Goal: Task Accomplishment & Management: Use online tool/utility

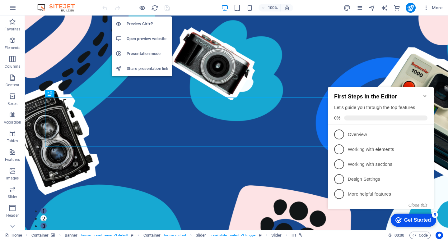
click at [136, 23] on h6 "Preview Ctrl+P" at bounding box center [148, 23] width 42 height 7
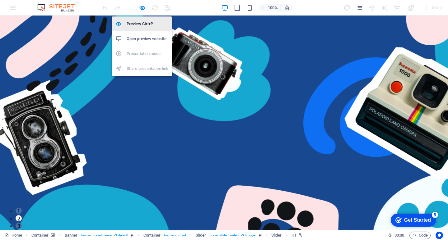
click at [136, 23] on h6 "Preview Ctrl+P" at bounding box center [148, 23] width 42 height 7
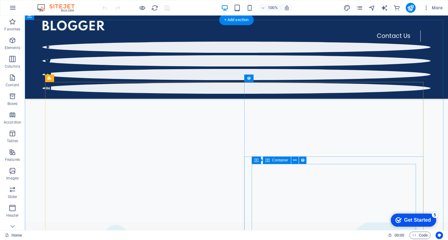
scroll to position [124, 0]
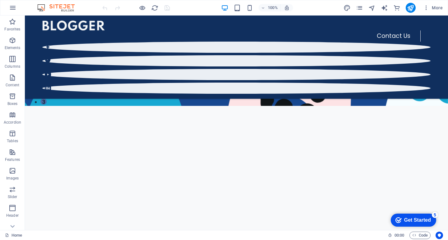
click at [417, 220] on div "Get Started" at bounding box center [417, 221] width 27 height 6
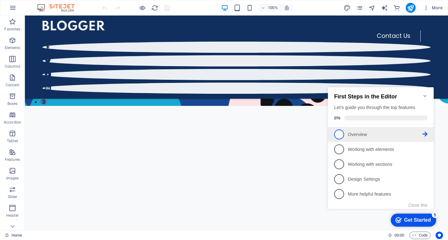
click at [341, 132] on span "1" at bounding box center [339, 135] width 10 height 10
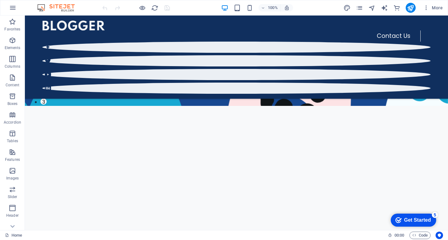
scroll to position [0, 0]
click at [412, 221] on div "Get Started" at bounding box center [417, 221] width 27 height 6
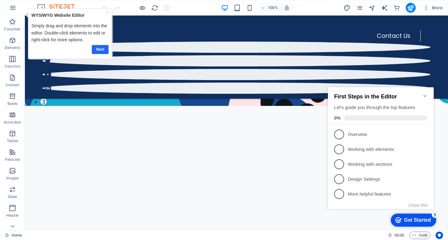
click at [100, 52] on link "Next" at bounding box center [100, 49] width 17 height 9
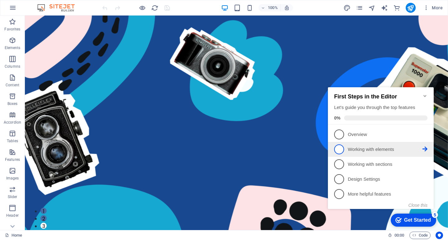
click at [355, 147] on p "Working with elements - incomplete" at bounding box center [385, 150] width 75 height 7
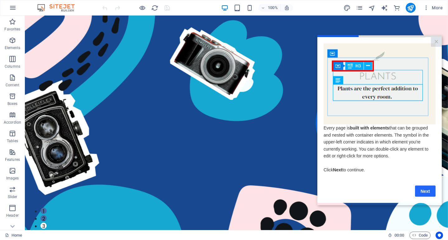
click at [424, 194] on link "Next" at bounding box center [425, 191] width 21 height 11
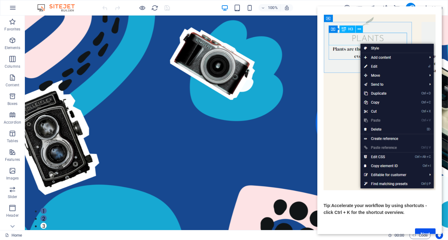
scroll to position [42, 0]
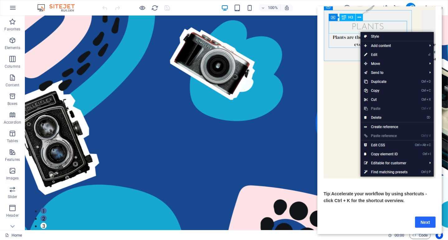
click at [423, 219] on link "Next" at bounding box center [425, 222] width 21 height 11
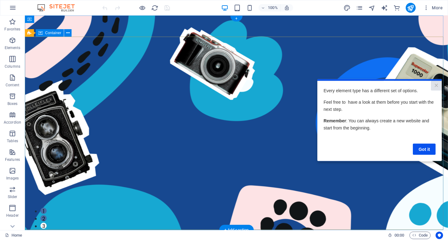
scroll to position [0, 0]
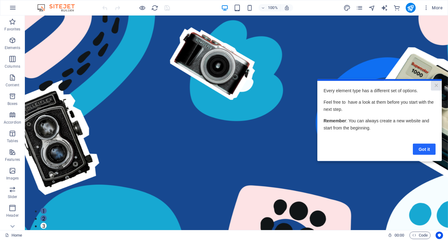
click at [422, 151] on link "Got it" at bounding box center [424, 149] width 23 height 11
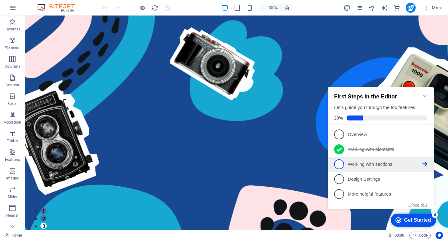
click at [351, 165] on p "Working with sections - incomplete" at bounding box center [385, 164] width 75 height 7
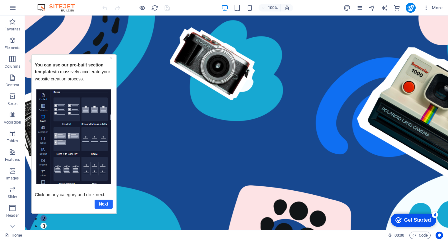
click at [105, 205] on link "Next" at bounding box center [104, 204] width 18 height 9
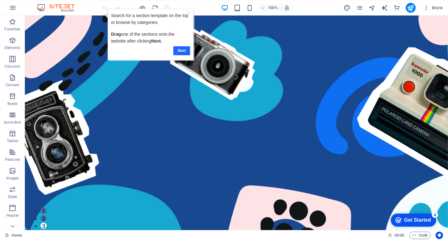
click at [177, 51] on link "Next" at bounding box center [181, 50] width 17 height 9
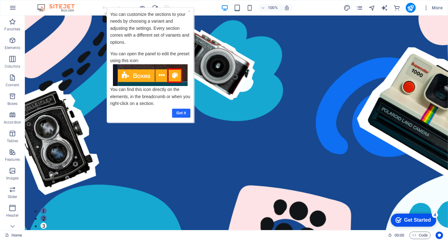
click at [183, 114] on link "Got it" at bounding box center [181, 113] width 18 height 9
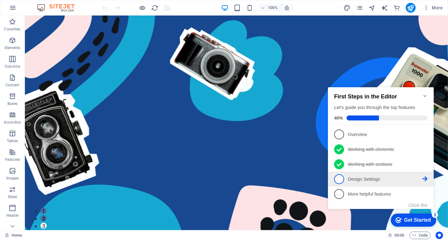
click at [358, 178] on p "Design Settings - incomplete" at bounding box center [385, 179] width 75 height 7
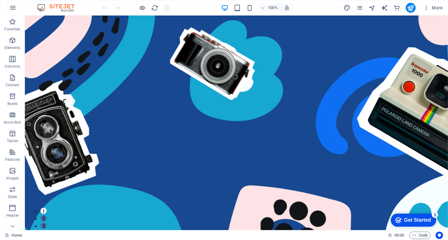
click at [420, 219] on div "Get Started" at bounding box center [417, 221] width 27 height 6
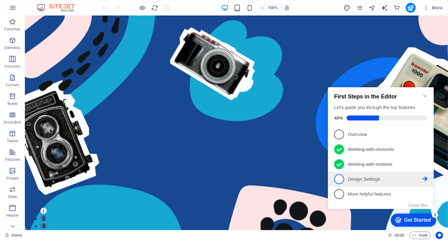
click at [348, 179] on p "Design Settings - incomplete" at bounding box center [385, 179] width 75 height 7
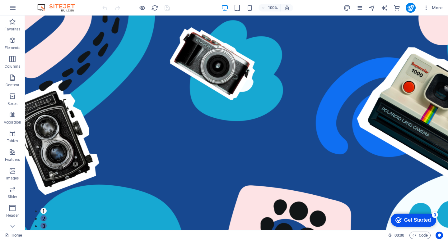
click at [408, 223] on div "Get Started" at bounding box center [417, 221] width 27 height 6
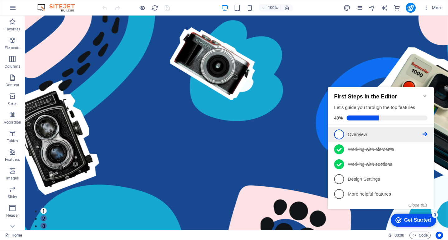
click at [338, 135] on span "1" at bounding box center [339, 135] width 10 height 10
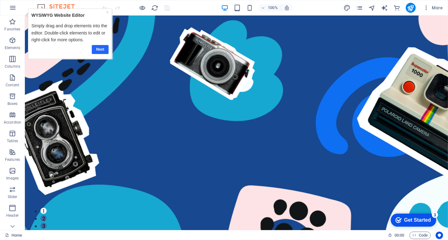
click at [96, 48] on link "Next" at bounding box center [100, 49] width 17 height 9
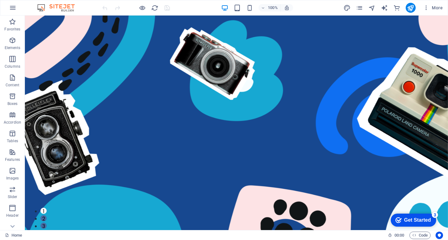
click at [424, 220] on div "Get Started" at bounding box center [417, 221] width 27 height 6
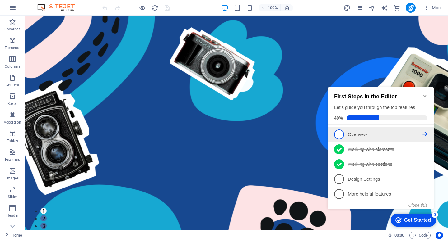
click at [416, 133] on p "Overview - incomplete" at bounding box center [385, 135] width 75 height 7
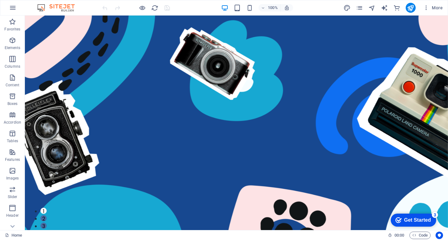
click at [418, 218] on div "Get Started" at bounding box center [417, 221] width 27 height 6
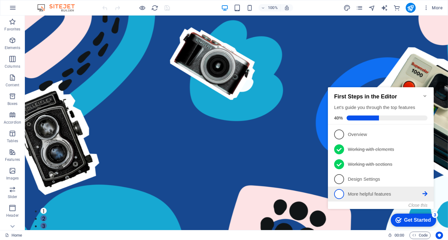
click at [352, 191] on p "More helpful features - incomplete" at bounding box center [385, 194] width 75 height 7
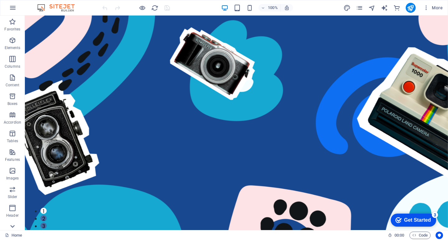
click at [12, 21] on icon at bounding box center [13, 19] width 4 height 3
click at [14, 8] on icon "button" at bounding box center [12, 7] width 7 height 7
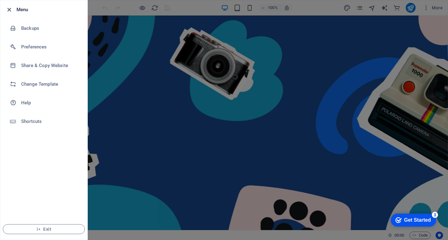
click at [10, 10] on icon "button" at bounding box center [9, 9] width 7 height 7
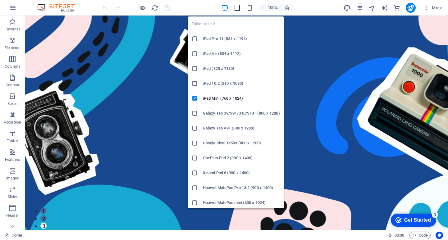
click at [241, 9] on span "button" at bounding box center [237, 7] width 7 height 7
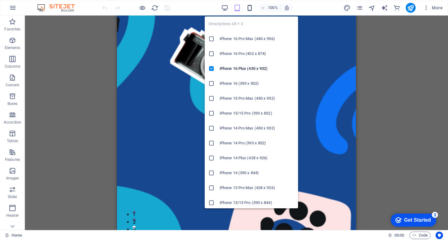
click at [247, 9] on icon "button" at bounding box center [249, 7] width 7 height 7
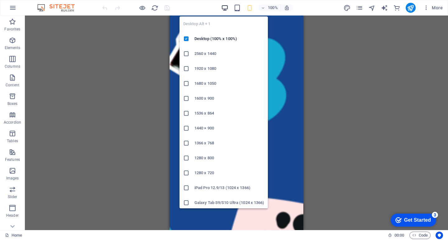
click at [227, 10] on icon "button" at bounding box center [224, 7] width 7 height 7
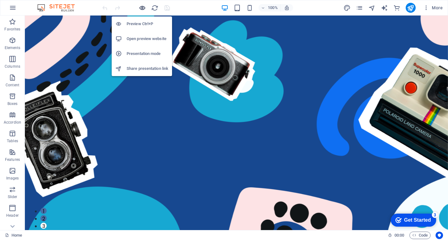
click at [144, 9] on icon "button" at bounding box center [142, 7] width 7 height 7
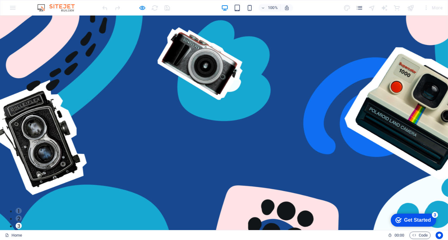
drag, startPoint x: 319, startPoint y: 144, endPoint x: 273, endPoint y: 164, distance: 50.4
click at [435, 9] on div "More" at bounding box center [433, 8] width 25 height 10
click at [141, 7] on icon "button" at bounding box center [142, 7] width 7 height 7
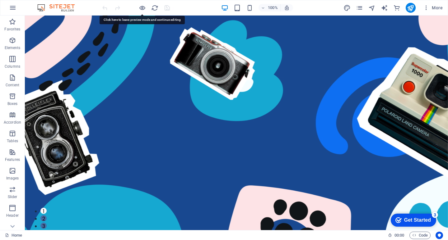
click at [422, 219] on div "Get Started" at bounding box center [417, 221] width 27 height 6
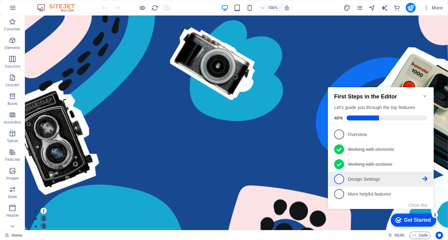
click at [361, 179] on p "Design Settings - incomplete" at bounding box center [385, 179] width 75 height 7
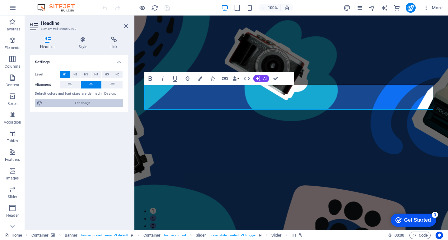
drag, startPoint x: 85, startPoint y: 107, endPoint x: 2, endPoint y: 1, distance: 134.6
click at [85, 107] on span "Edit design" at bounding box center [82, 103] width 77 height 7
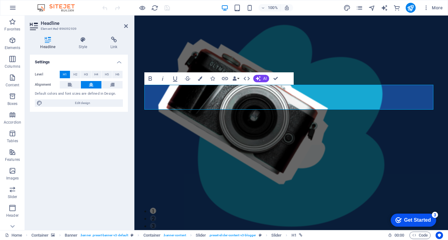
select select "px"
select select "400"
select select "px"
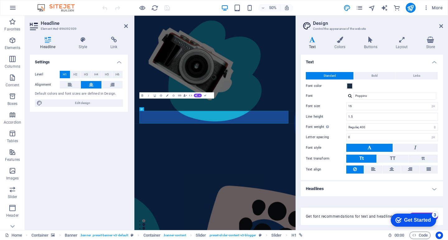
click at [411, 222] on div "Get Started" at bounding box center [417, 221] width 27 height 6
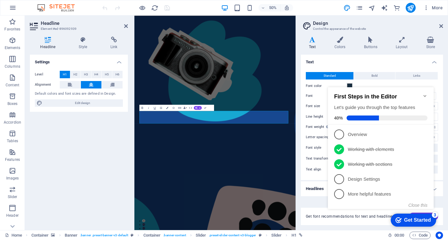
click at [411, 222] on div "Get Started" at bounding box center [417, 221] width 27 height 6
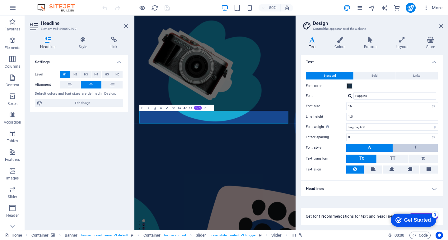
click at [422, 150] on button at bounding box center [415, 148] width 45 height 8
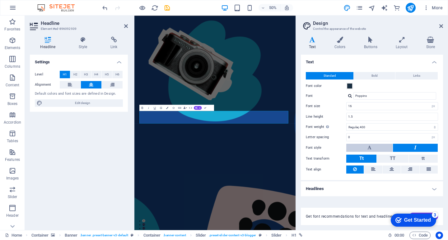
click at [383, 149] on button at bounding box center [369, 148] width 46 height 8
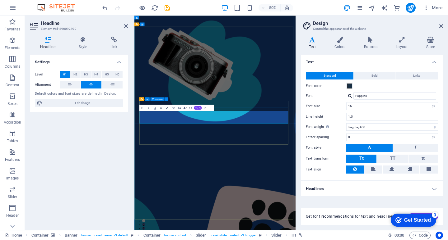
click at [0, 0] on icon at bounding box center [0, 0] width 0 height 0
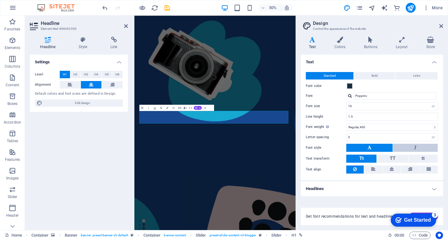
click at [405, 146] on button at bounding box center [415, 148] width 45 height 8
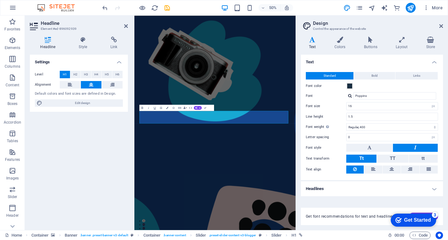
click at [405, 146] on button at bounding box center [415, 148] width 45 height 8
click at [374, 145] on button at bounding box center [369, 148] width 46 height 8
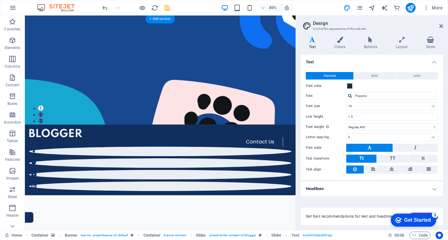
scroll to position [249, 0]
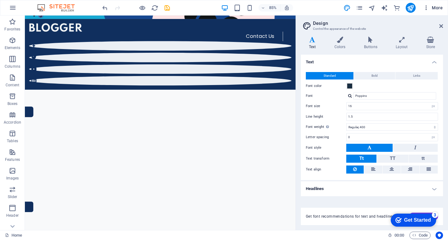
click at [435, 7] on span "More" at bounding box center [433, 8] width 20 height 6
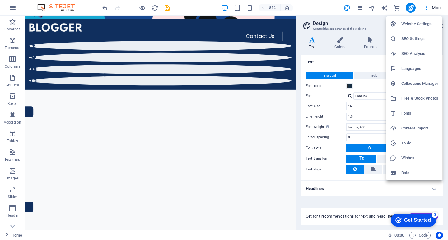
click at [15, 224] on div at bounding box center [224, 120] width 448 height 240
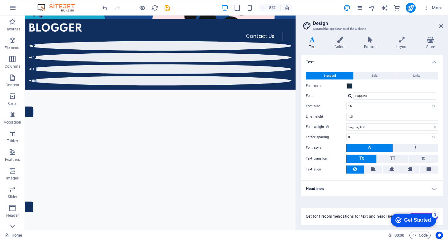
click at [12, 24] on icon at bounding box center [12, 19] width 9 height 9
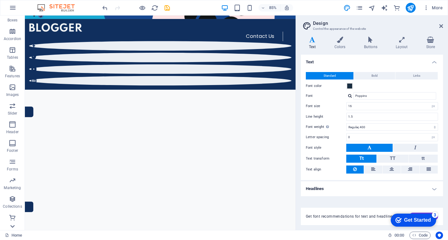
scroll to position [84, 0]
click at [401, 237] on span "00 : 00" at bounding box center [399, 235] width 10 height 7
click at [419, 236] on span "Code" at bounding box center [420, 235] width 16 height 7
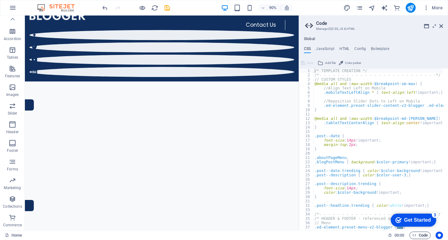
click at [419, 236] on span "Code" at bounding box center [420, 235] width 16 height 7
click at [398, 237] on span "00 : 00" at bounding box center [399, 235] width 10 height 7
type textarea "}"
click at [363, 149] on div "/* TEMPLATE CREATION */ /*- - - - - - - - - - - - - - - - - - - - - - - - - -*/…" at bounding box center [438, 152] width 250 height 166
click at [404, 220] on div "Get Started" at bounding box center [417, 221] width 27 height 6
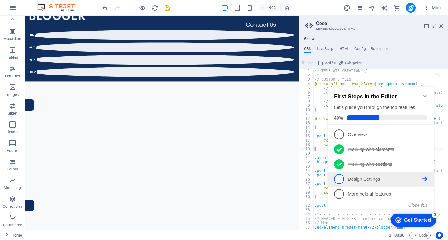
click at [366, 184] on li "4 Design Settings - incomplete" at bounding box center [381, 179] width 106 height 15
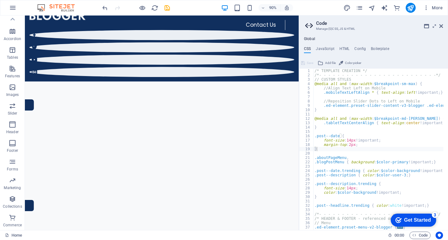
drag, startPoint x: 467, startPoint y: 352, endPoint x: 467, endPoint y: 347, distance: 5.9
click at [431, 223] on div "Get Started" at bounding box center [417, 221] width 27 height 6
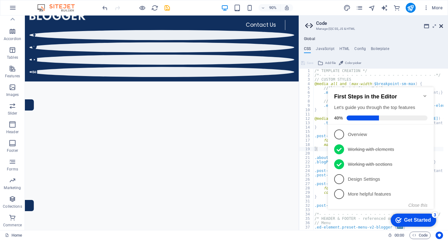
click at [442, 26] on icon at bounding box center [441, 26] width 4 height 5
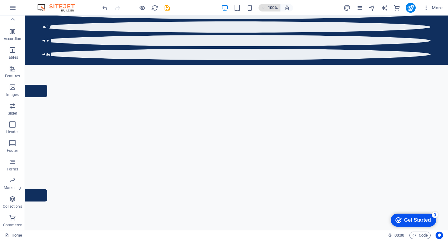
click at [271, 9] on h6 "100%" at bounding box center [273, 7] width 10 height 7
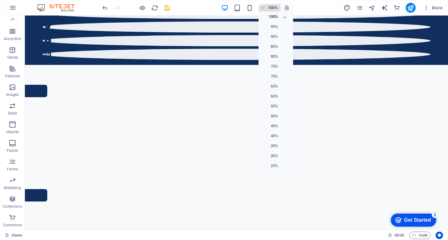
click at [271, 9] on div at bounding box center [224, 120] width 448 height 240
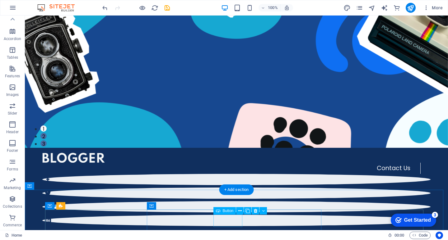
scroll to position [0, 0]
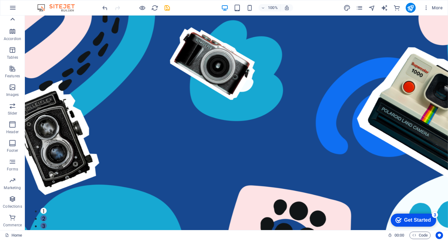
click at [16, 21] on icon at bounding box center [12, 19] width 9 height 9
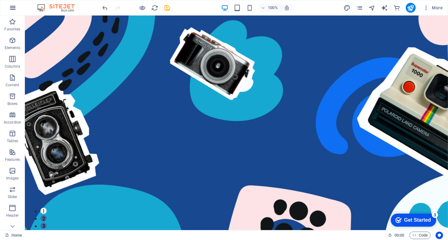
click at [13, 10] on icon "button" at bounding box center [12, 7] width 7 height 7
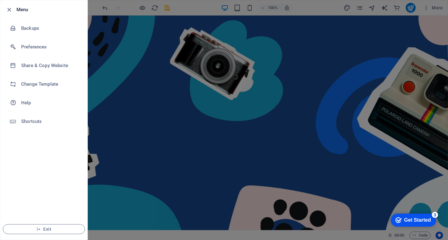
click at [13, 10] on div at bounding box center [10, 9] width 11 height 7
click at [11, 9] on icon "button" at bounding box center [9, 9] width 7 height 7
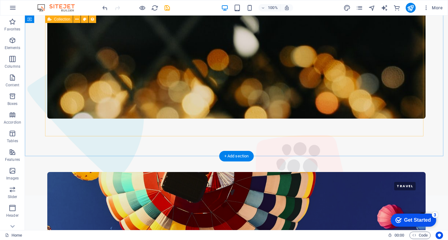
scroll to position [1193, 0]
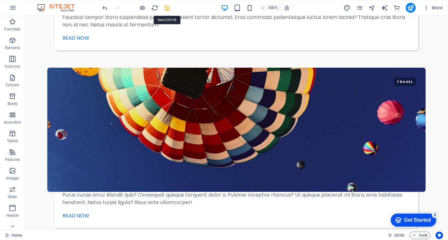
click at [166, 7] on icon "save" at bounding box center [167, 7] width 7 height 7
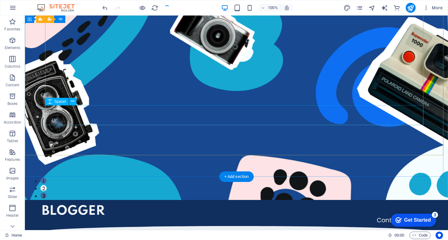
scroll to position [0, 0]
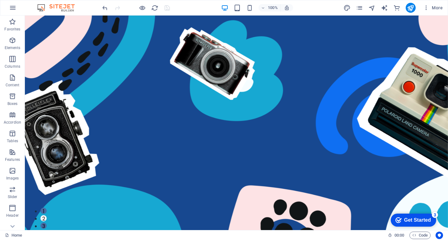
click at [405, 221] on div "Get Started" at bounding box center [417, 221] width 27 height 6
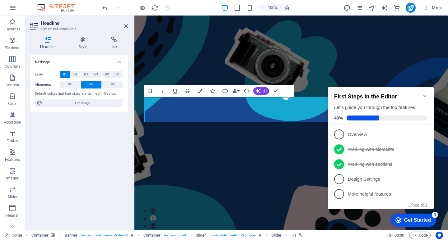
click at [165, 9] on div at bounding box center [136, 8] width 70 height 10
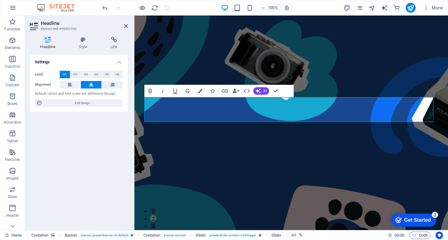
click at [184, 10] on div "100% More" at bounding box center [273, 8] width 344 height 10
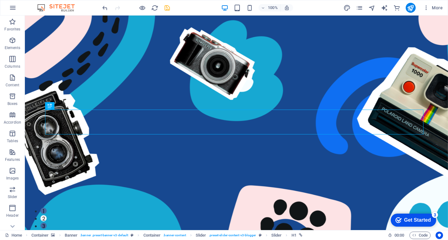
click at [171, 11] on div "100% More" at bounding box center [273, 8] width 344 height 10
click at [167, 9] on icon "save" at bounding box center [167, 7] width 7 height 7
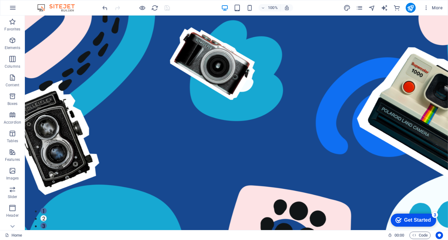
click at [422, 221] on div "Get Started" at bounding box center [417, 221] width 27 height 6
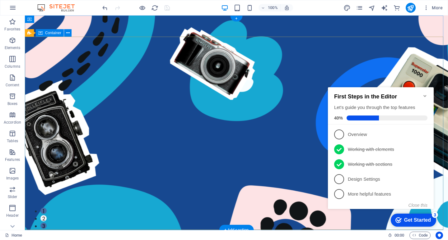
scroll to position [62, 0]
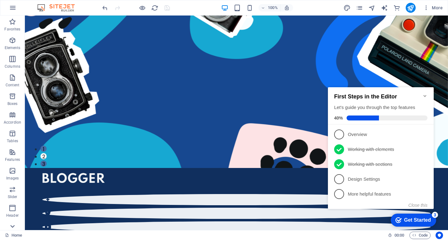
click at [16, 24] on icon at bounding box center [12, 19] width 9 height 9
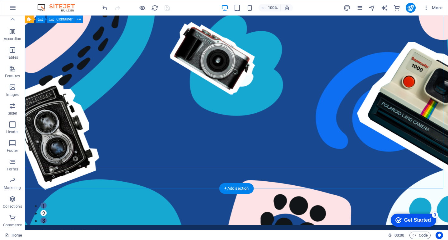
scroll to position [0, 0]
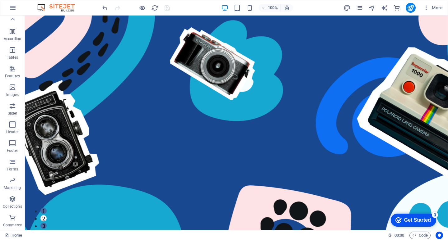
click at [170, 6] on div at bounding box center [136, 8] width 70 height 10
